Goal: Check status: Check status

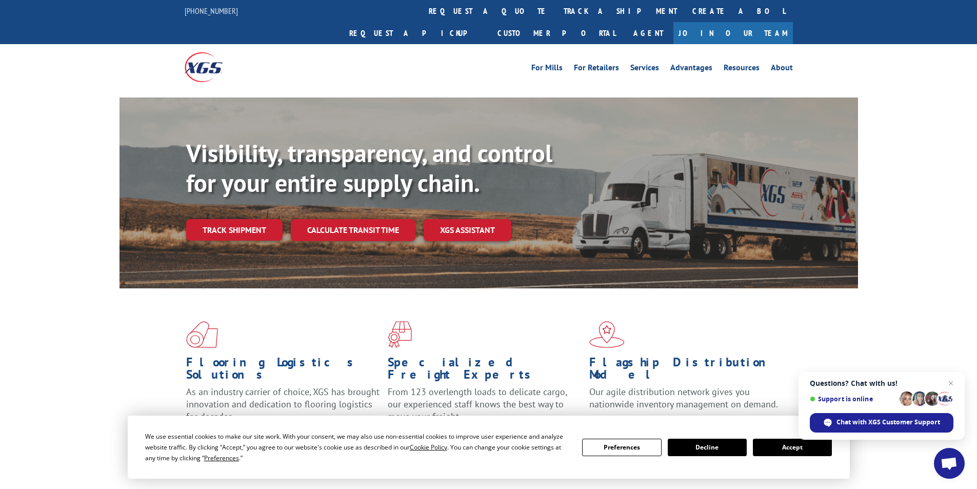
click at [556, 18] on link "track a shipment" at bounding box center [620, 11] width 129 height 22
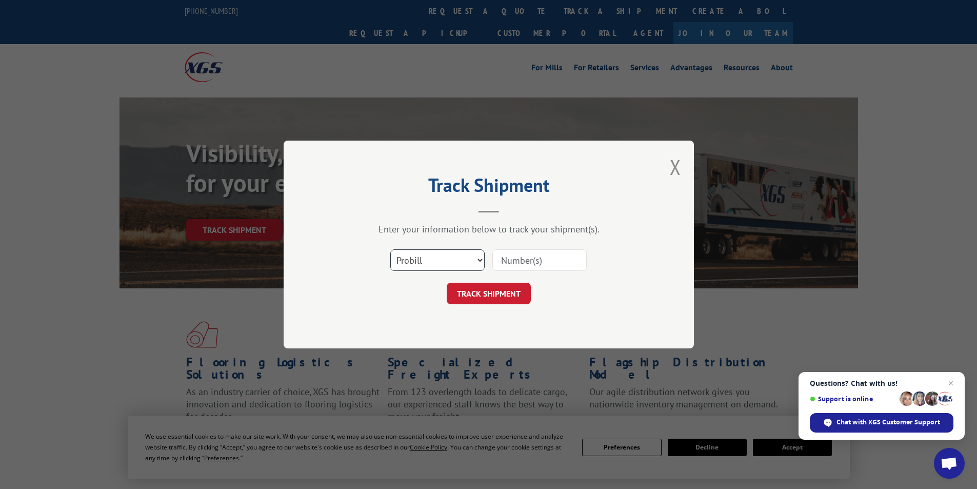
click at [482, 258] on select "Select category... Probill BOL PO" at bounding box center [437, 260] width 94 height 22
select select "po"
click at [390, 249] on select "Select category... Probill BOL PO" at bounding box center [437, 260] width 94 height 22
click at [545, 258] on input at bounding box center [539, 260] width 94 height 22
click at [525, 254] on input at bounding box center [539, 260] width 94 height 22
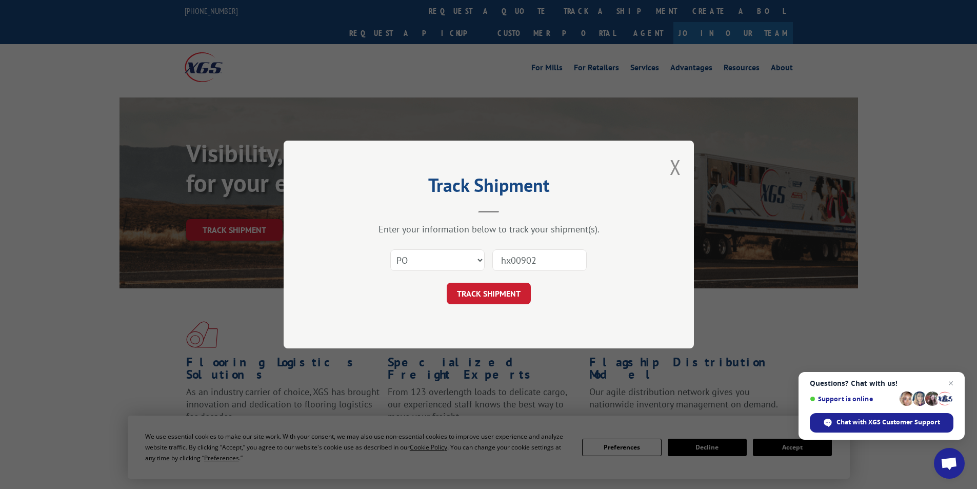
type input "hx009029"
click button "TRACK SHIPMENT" at bounding box center [489, 294] width 84 height 22
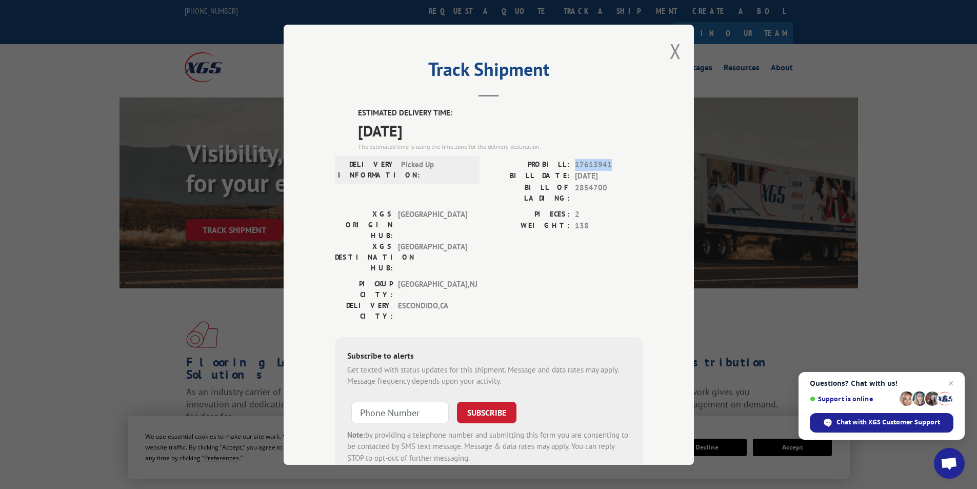
drag, startPoint x: 612, startPoint y: 164, endPoint x: 581, endPoint y: 165, distance: 31.3
click at [569, 164] on div "PROBILL: 17613941" at bounding box center [566, 165] width 154 height 12
copy span "17613941"
click at [676, 56] on button "Close modal" at bounding box center [675, 50] width 11 height 27
